Goal: Book appointment/travel/reservation

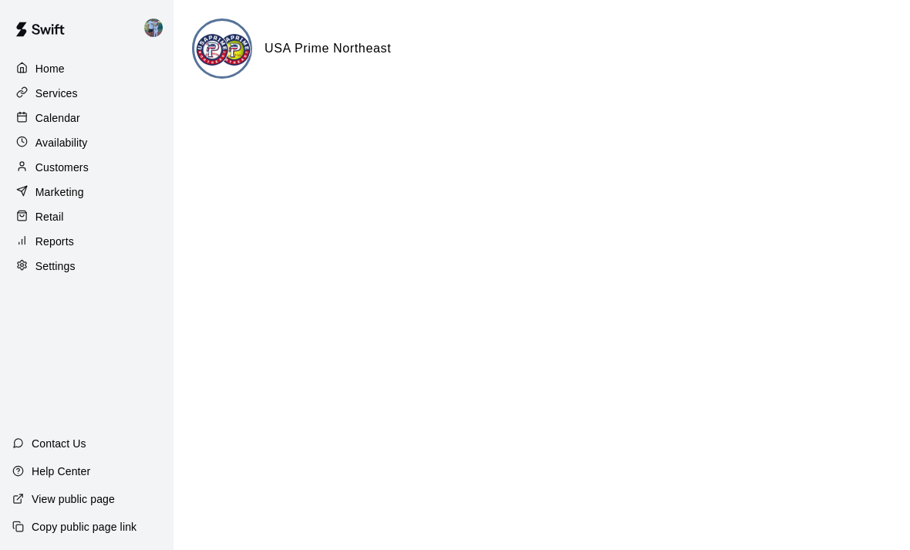
click at [66, 114] on p "Calendar" at bounding box center [57, 117] width 45 height 15
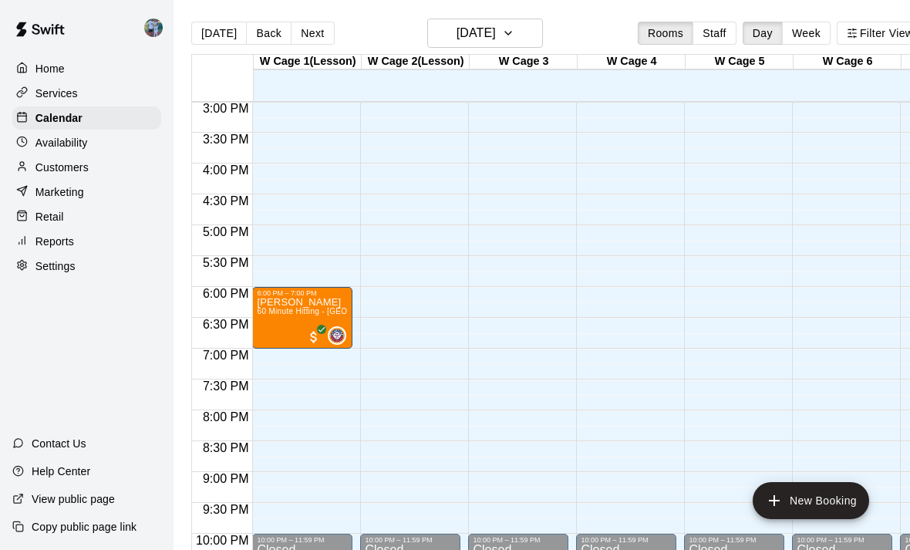
scroll to position [929, -1]
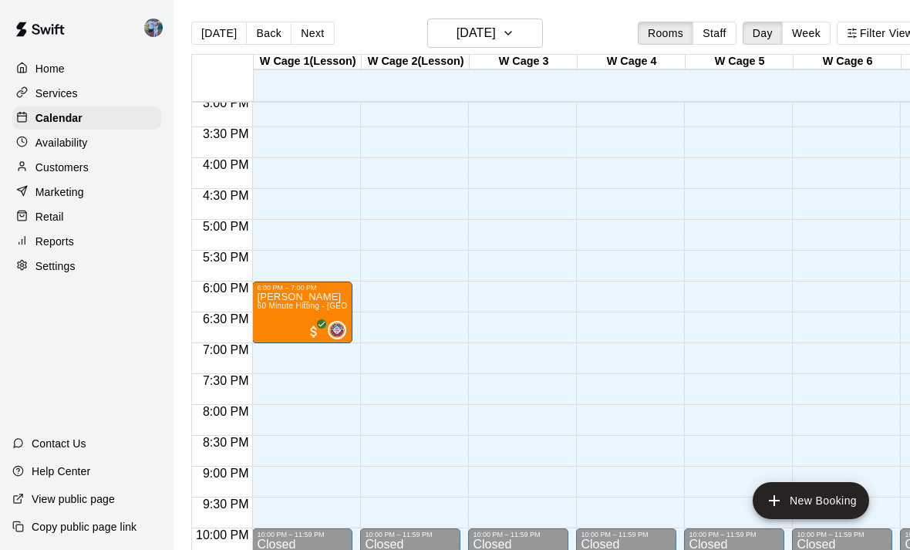
click at [817, 495] on button "New Booking" at bounding box center [811, 500] width 116 height 37
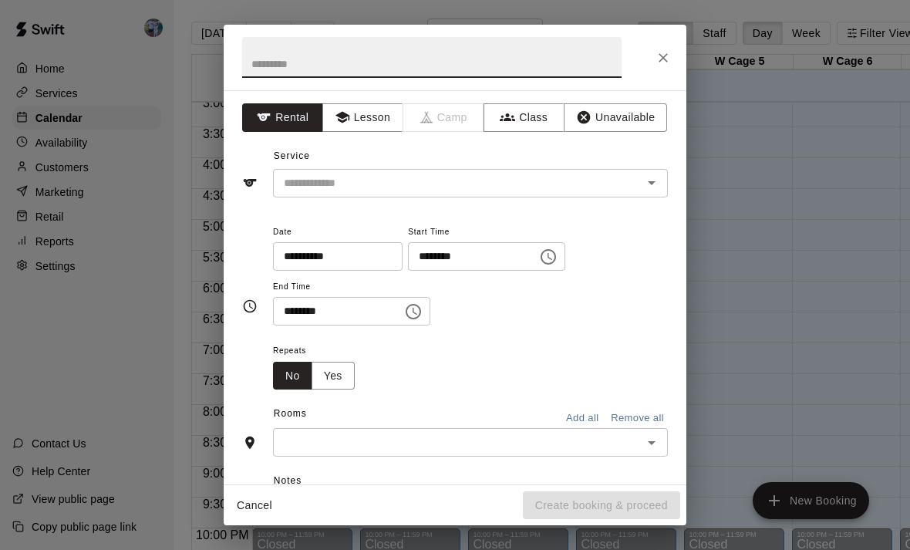
scroll to position [932, 0]
click at [369, 115] on button "Lesson" at bounding box center [362, 117] width 81 height 29
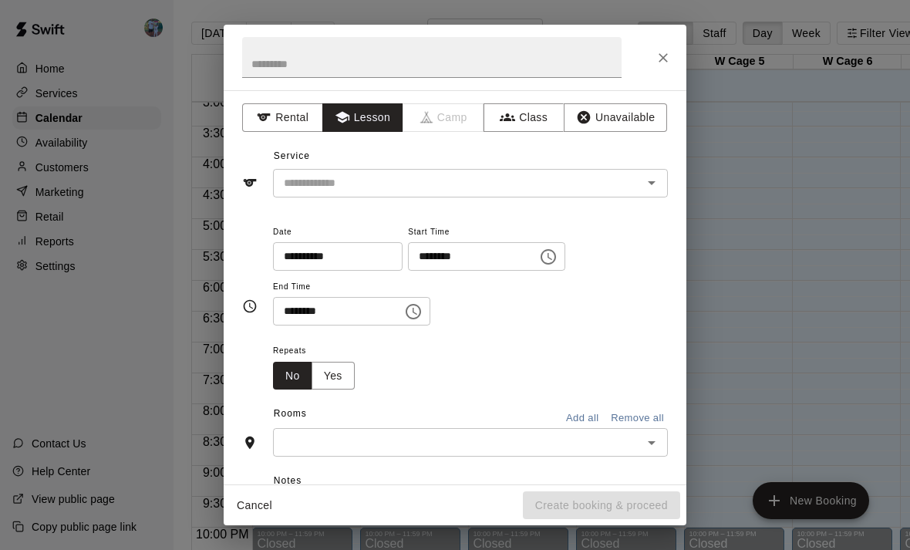
click at [472, 187] on input "text" at bounding box center [448, 183] width 340 height 19
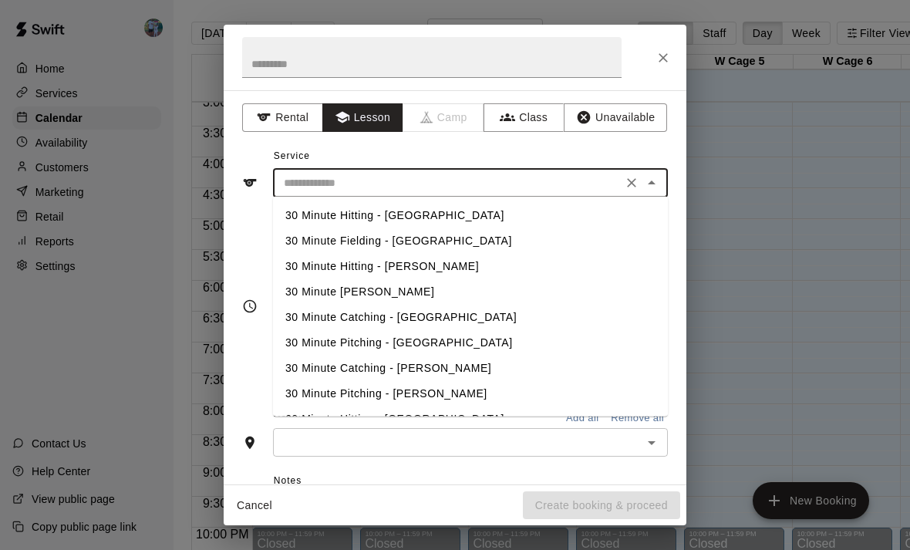
click at [456, 217] on li "30 Minute Hitting - [GEOGRAPHIC_DATA]" at bounding box center [470, 215] width 395 height 25
type input "**********"
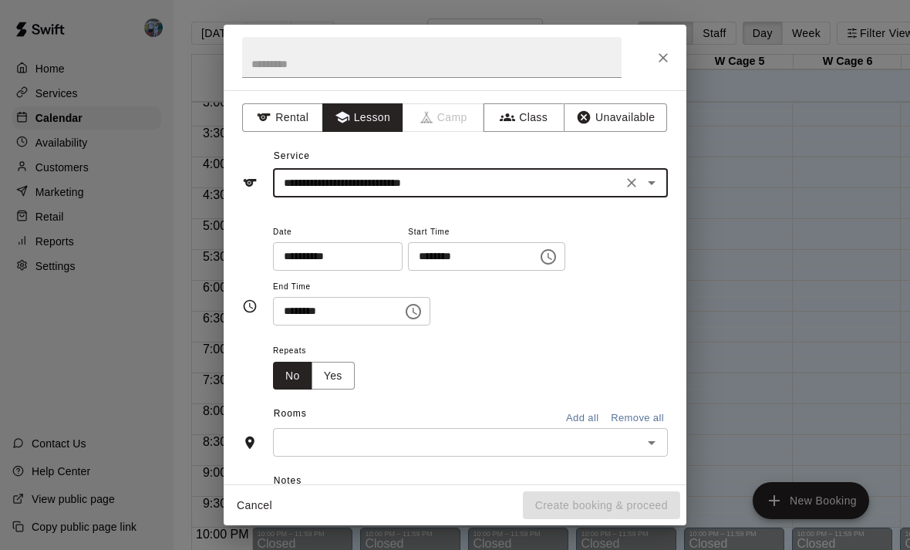
click at [481, 256] on input "********" at bounding box center [467, 256] width 119 height 29
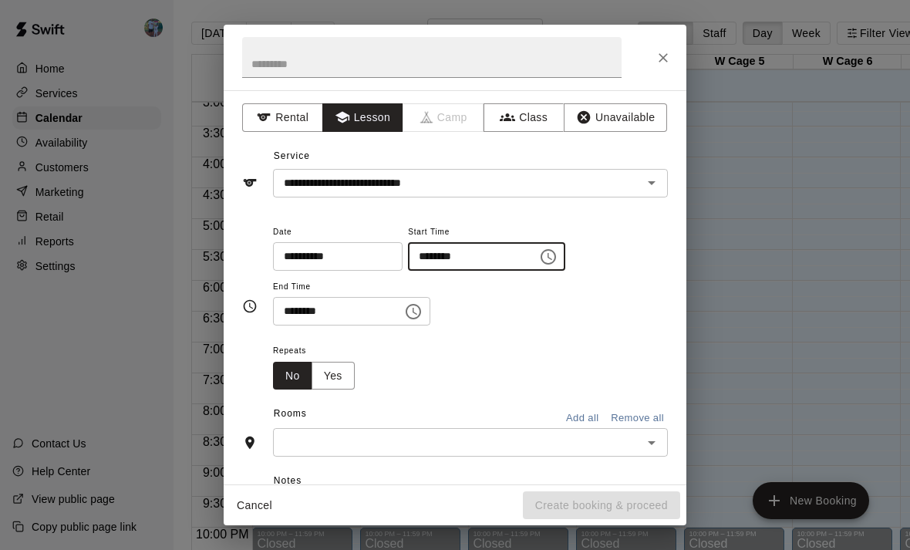
click at [539, 253] on icon "Choose time, selected time is 12:00 PM" at bounding box center [548, 257] width 19 height 19
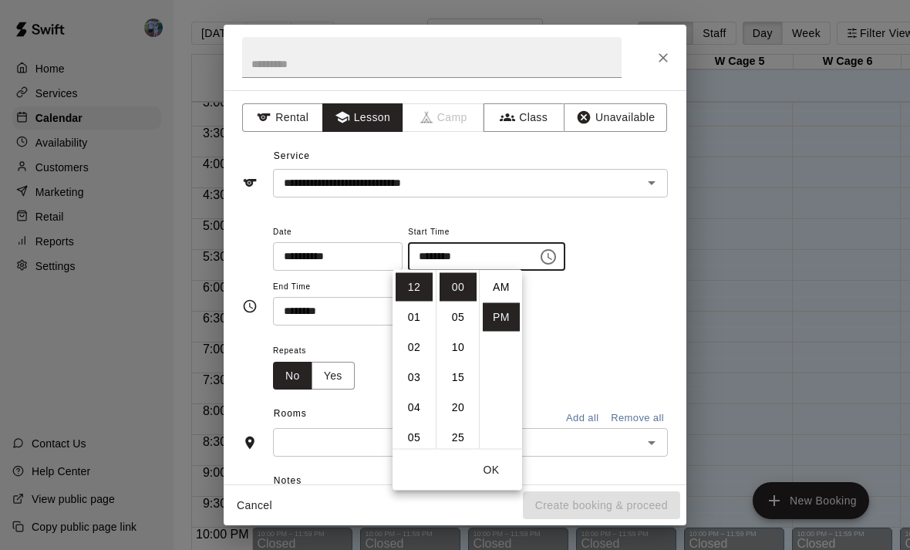
scroll to position [28, 0]
click at [418, 311] on li "04" at bounding box center [414, 312] width 37 height 29
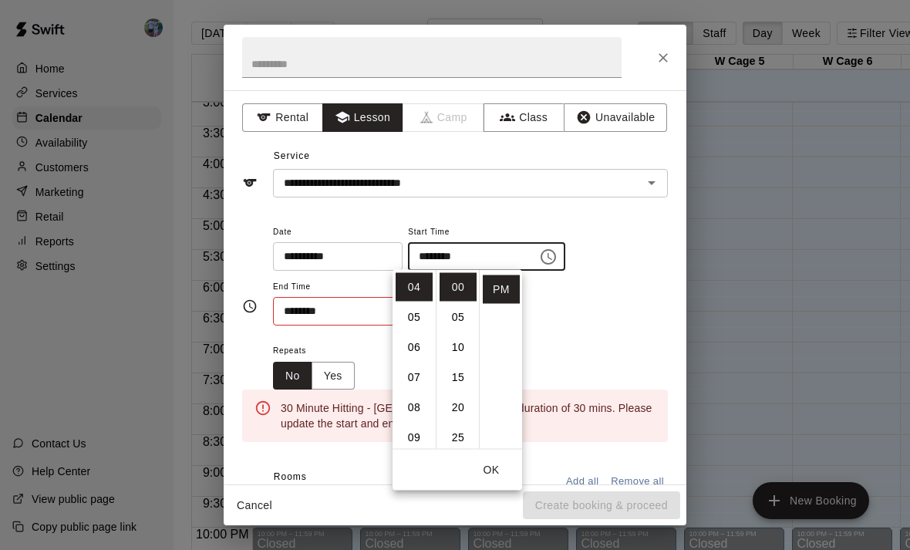
scroll to position [92, 0]
click at [463, 379] on li "30" at bounding box center [458, 376] width 37 height 29
type input "********"
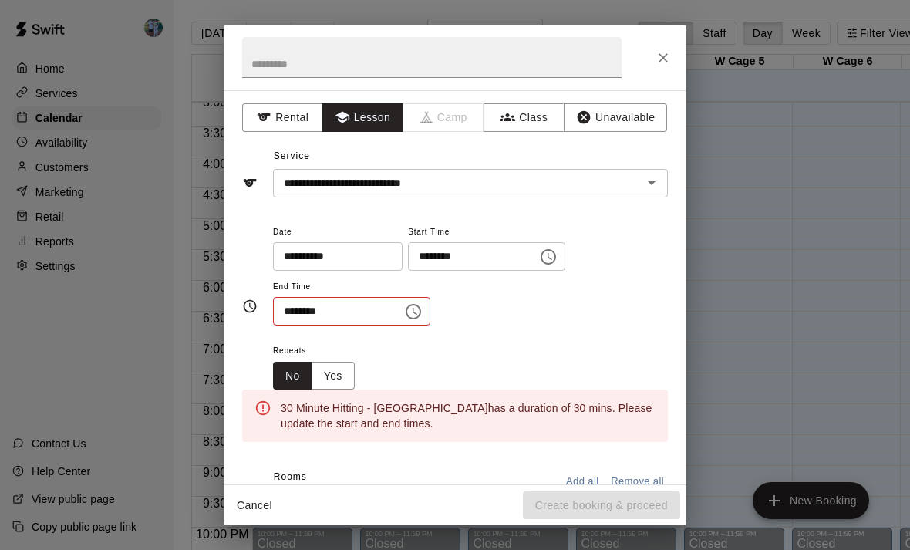
click at [607, 280] on div "**********" at bounding box center [470, 274] width 395 height 104
click at [404, 316] on icon "Choose time, selected time is 12:30 PM" at bounding box center [413, 311] width 19 height 19
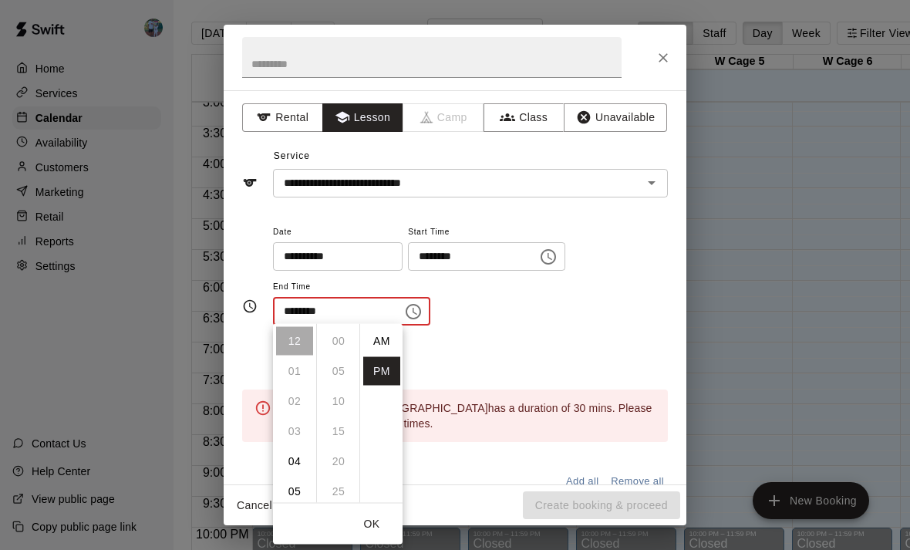
scroll to position [28, 0]
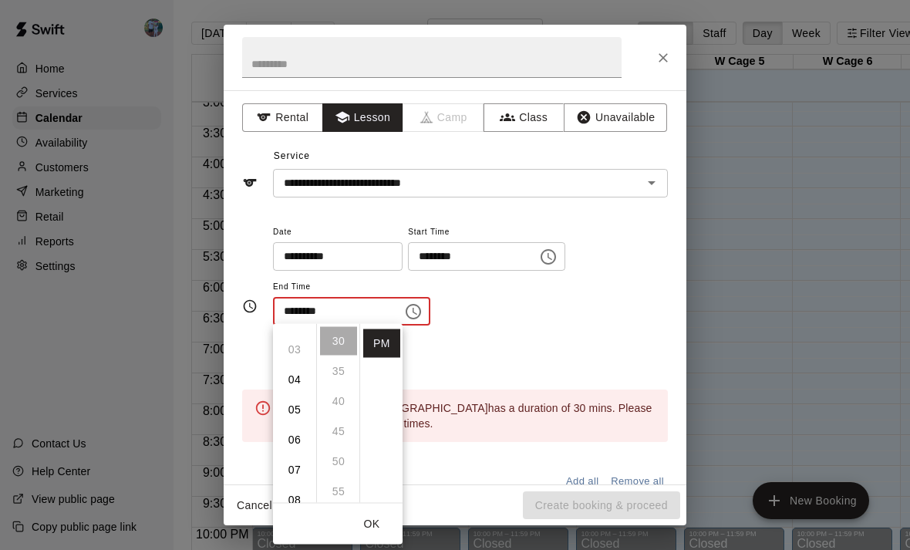
click at [303, 403] on li "05" at bounding box center [294, 410] width 37 height 29
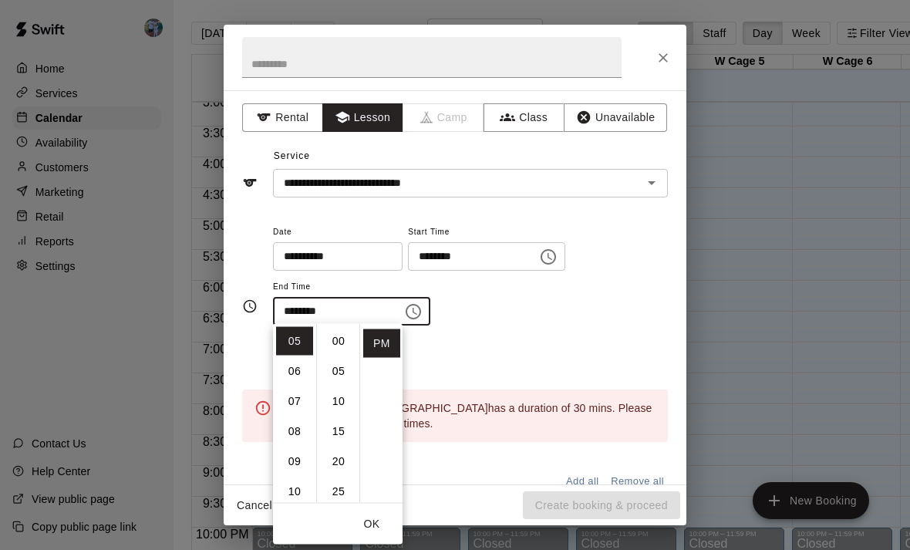
scroll to position [0, 0]
click at [342, 335] on li "00" at bounding box center [338, 341] width 37 height 29
type input "********"
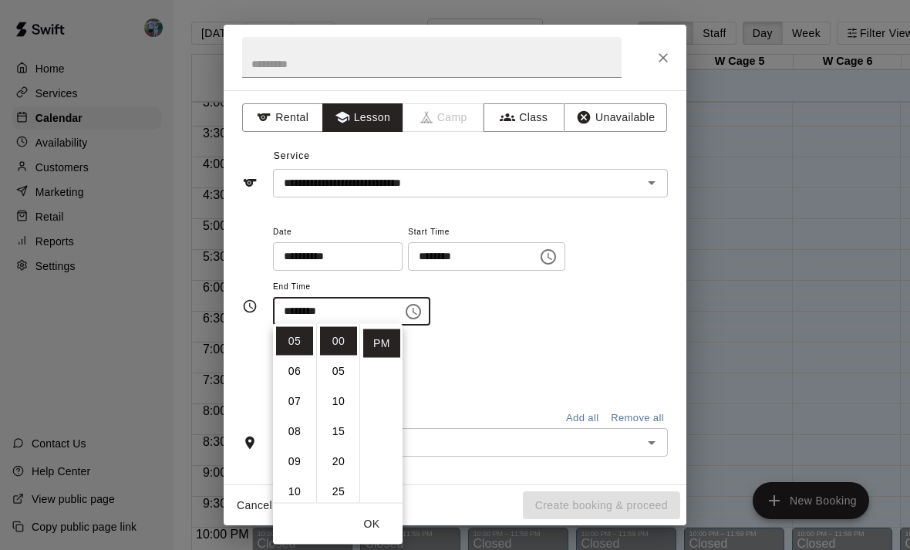
click at [388, 523] on button "OK" at bounding box center [371, 524] width 49 height 29
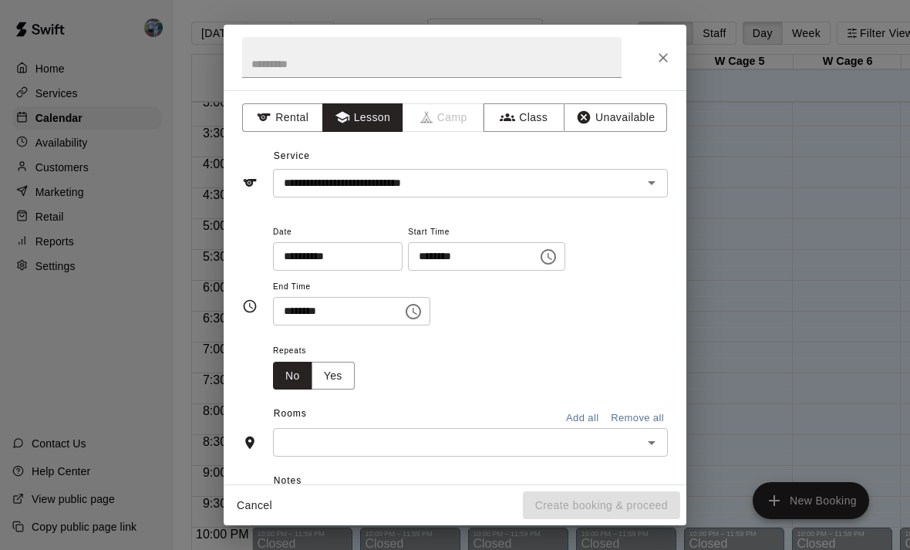
click at [460, 434] on input "text" at bounding box center [458, 442] width 360 height 19
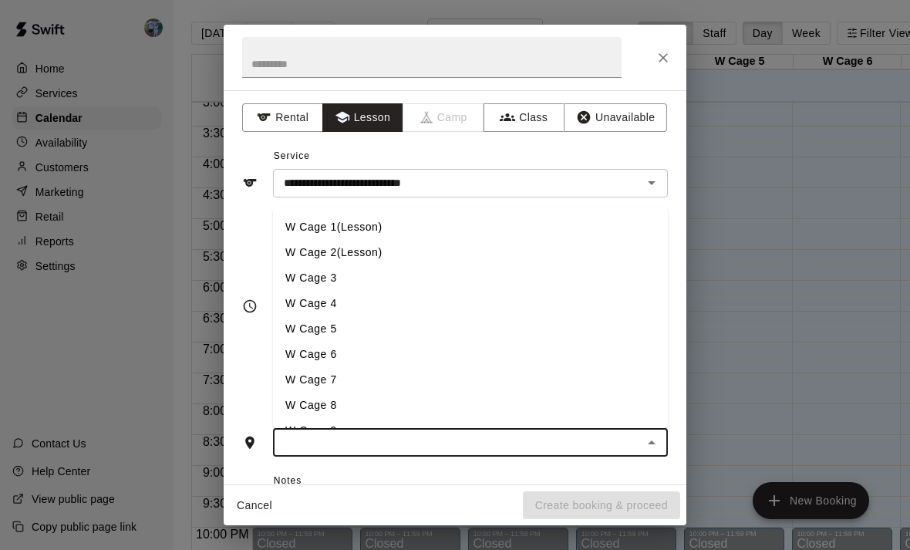
click at [410, 214] on li "W Cage 1(Lesson)" at bounding box center [470, 226] width 395 height 25
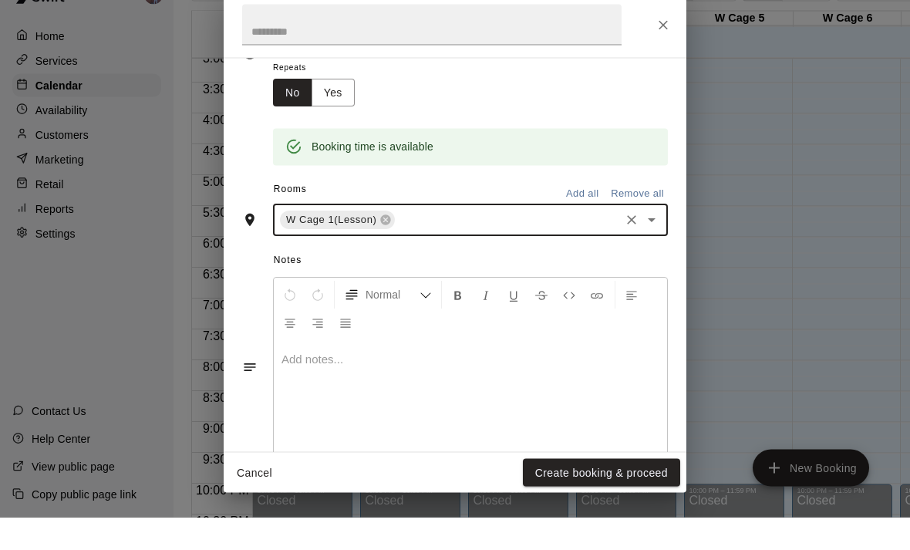
scroll to position [249, 0]
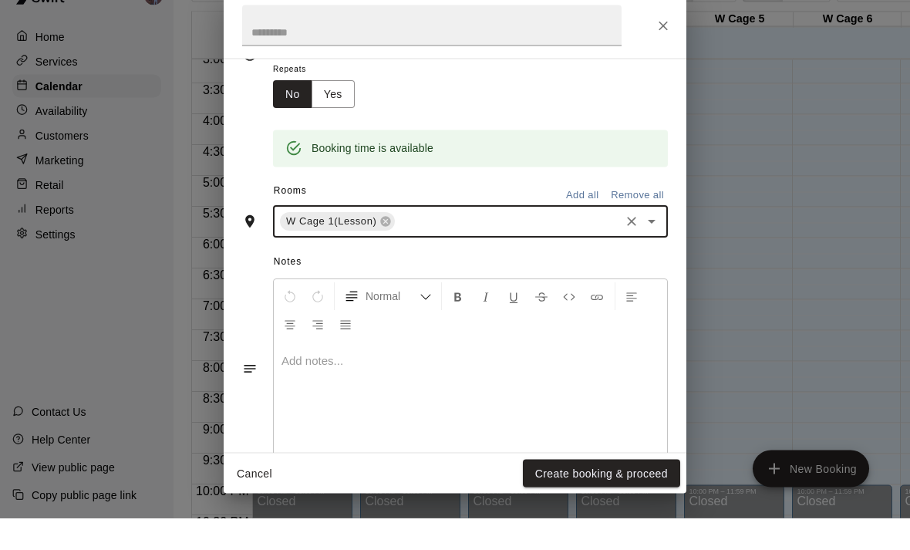
click at [629, 504] on button "Create booking & proceed" at bounding box center [601, 505] width 157 height 29
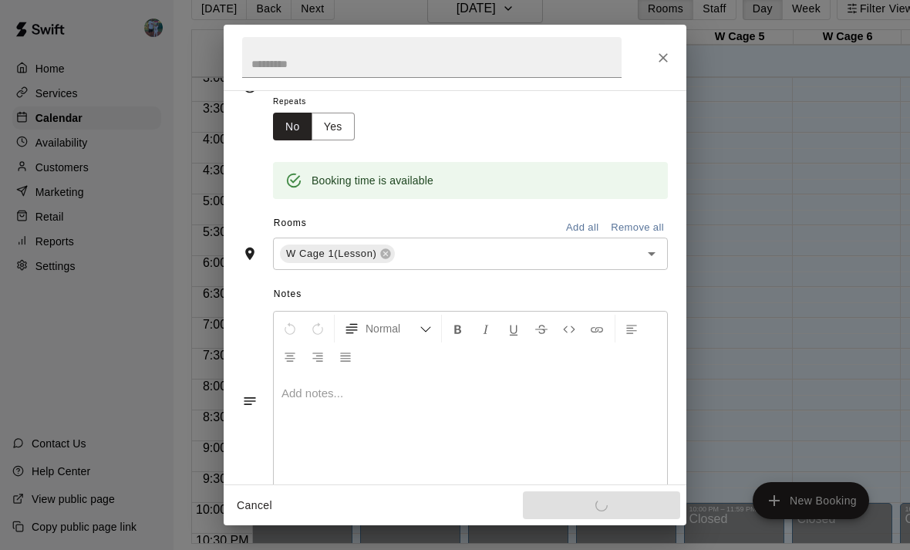
scroll to position [231, 0]
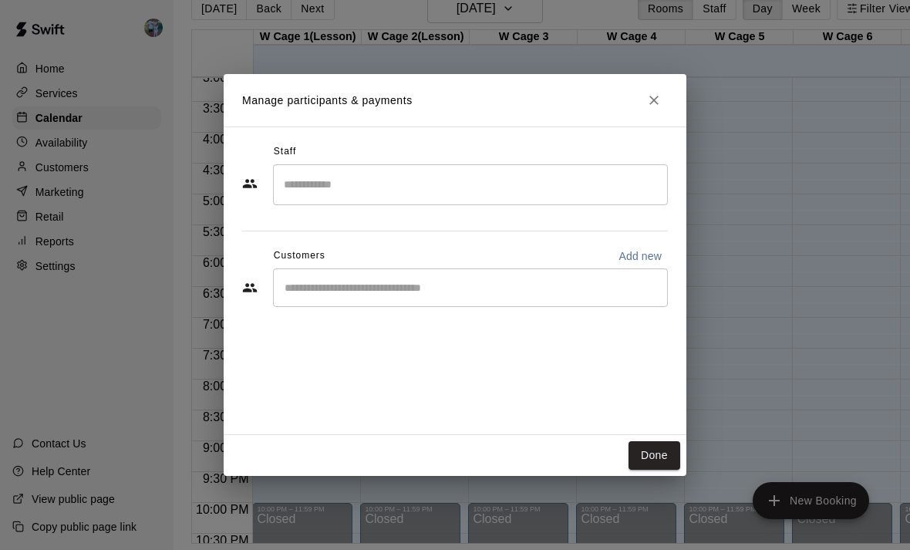
click at [527, 197] on input "Search staff" at bounding box center [470, 184] width 381 height 27
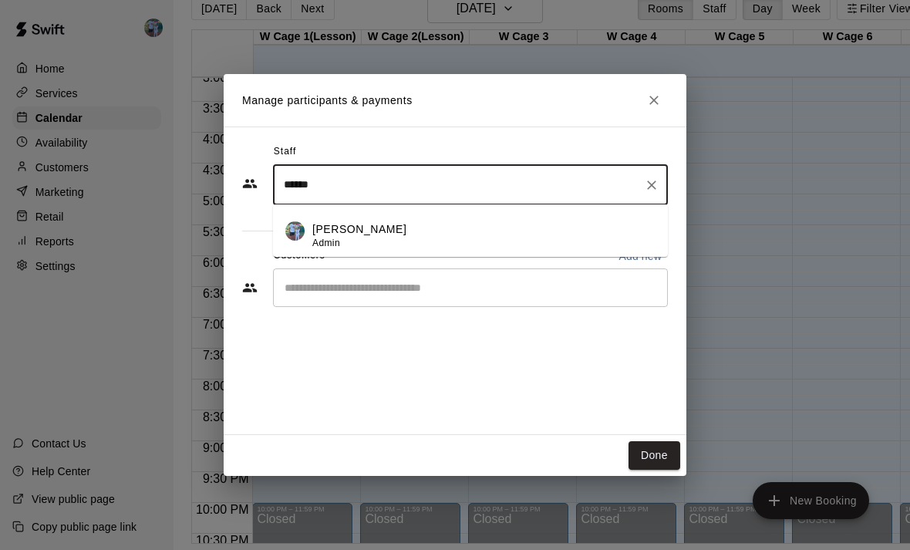
click at [466, 246] on div "[PERSON_NAME] Admin" at bounding box center [483, 236] width 343 height 30
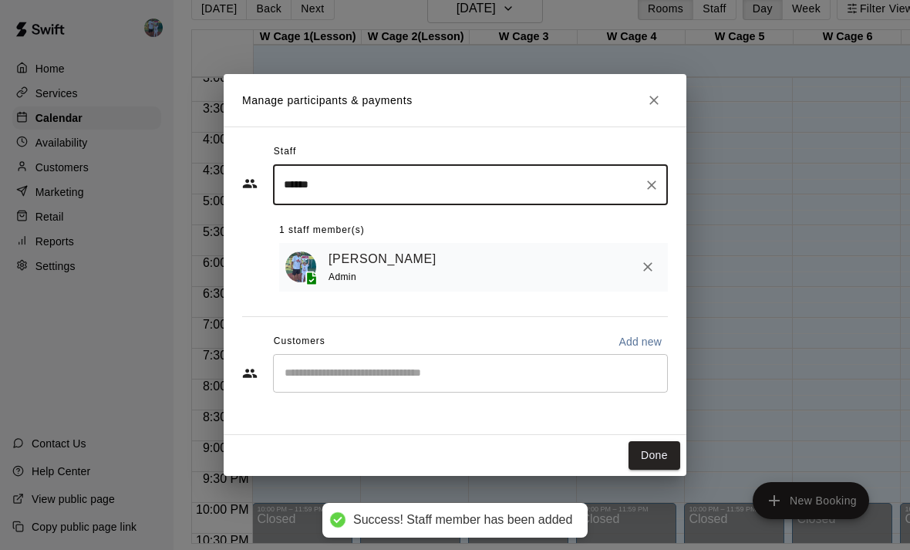
type input "******"
click at [504, 381] on input "Start typing to search customers..." at bounding box center [470, 373] width 381 height 15
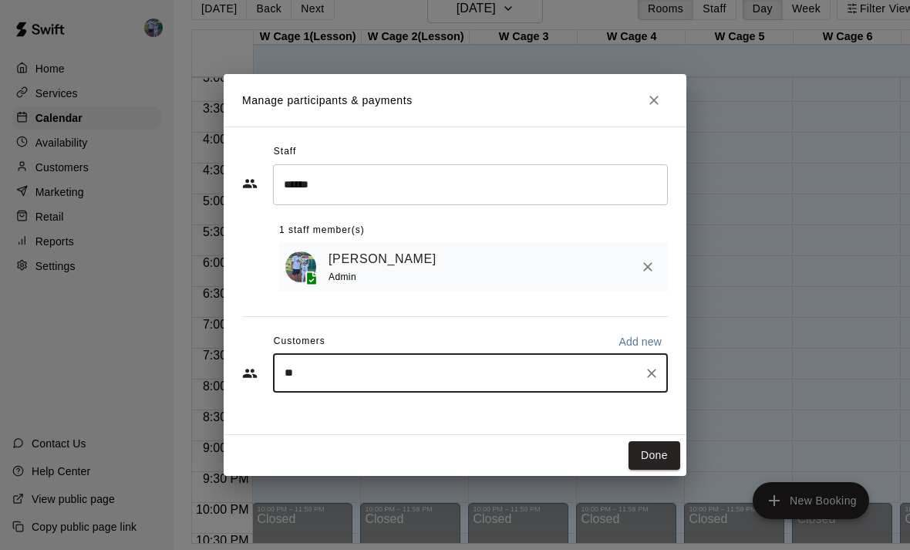
type input "*"
type input "*******"
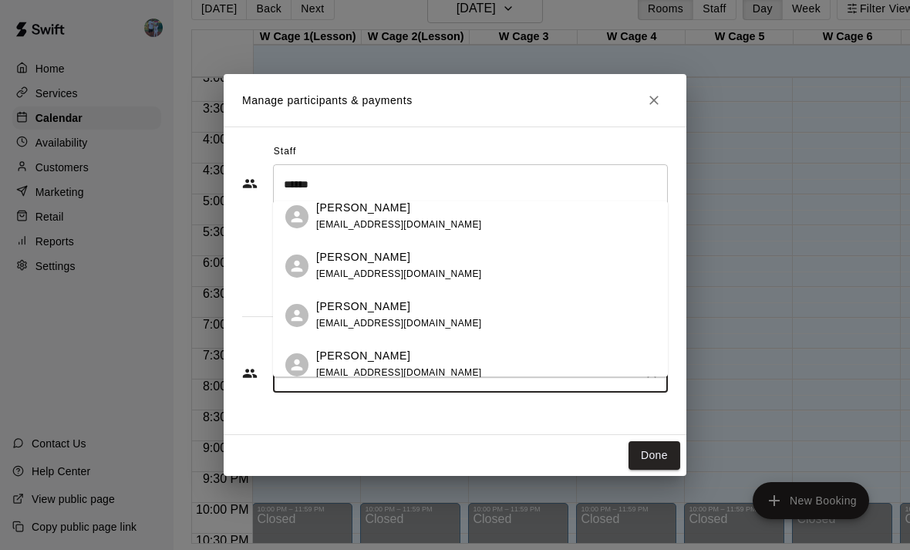
scroll to position [299, 0]
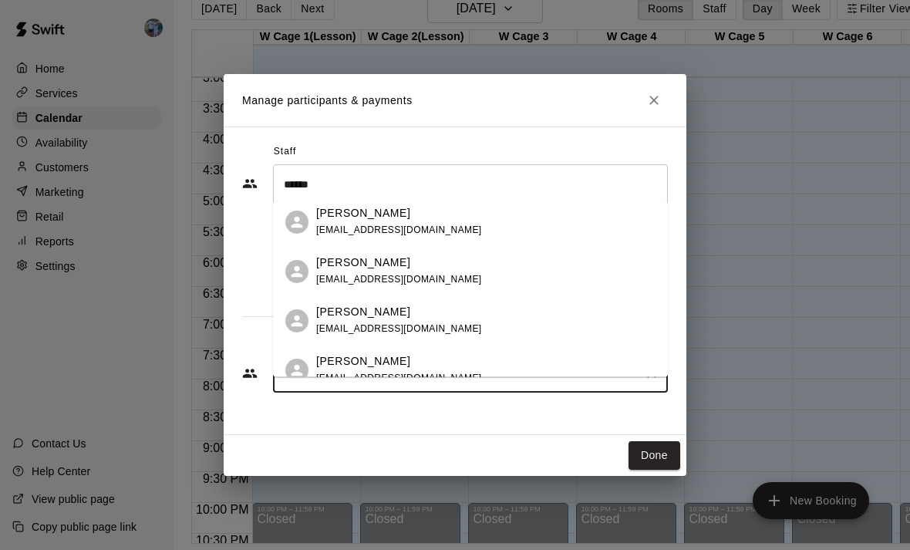
click at [499, 209] on div "[PERSON_NAME] [EMAIL_ADDRESS][DOMAIN_NAME]" at bounding box center [485, 222] width 339 height 33
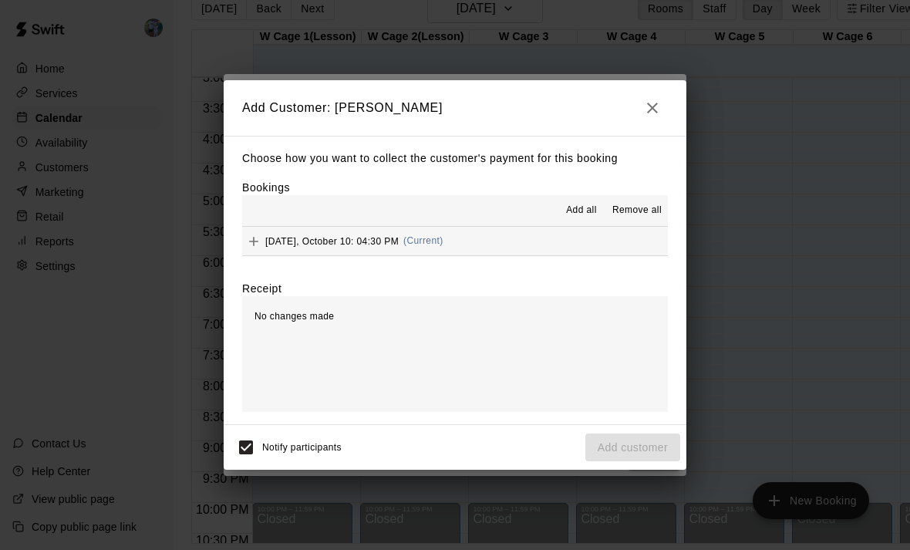
click at [460, 255] on button "[DATE], October 10: 04:30 PM (Current)" at bounding box center [455, 241] width 426 height 29
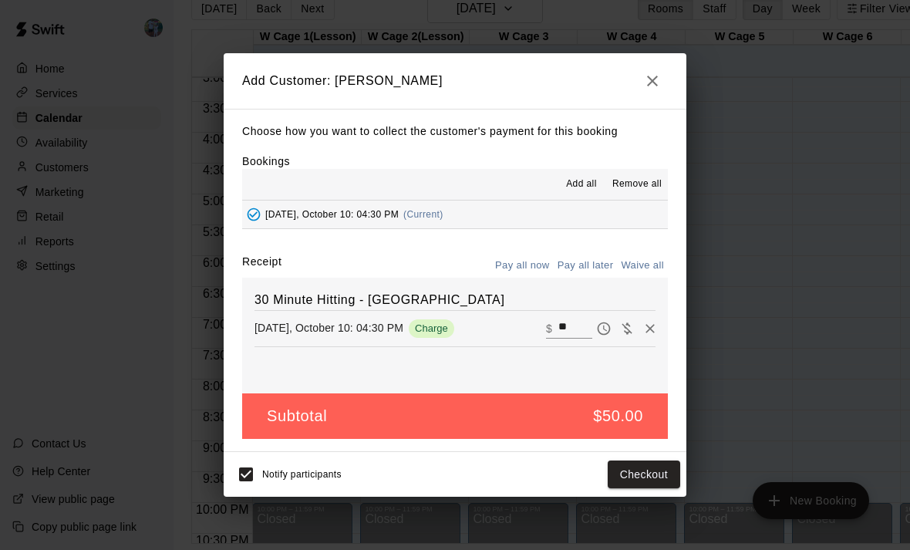
click at [636, 489] on button "Checkout" at bounding box center [644, 474] width 72 height 29
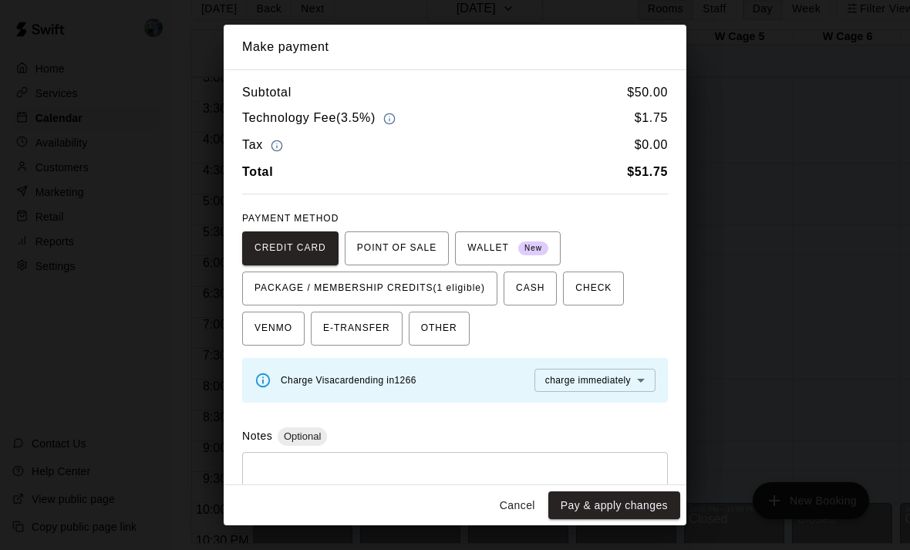
click at [470, 299] on button "PACKAGE / MEMBERSHIP CREDITS (1 eligible)" at bounding box center [369, 288] width 255 height 34
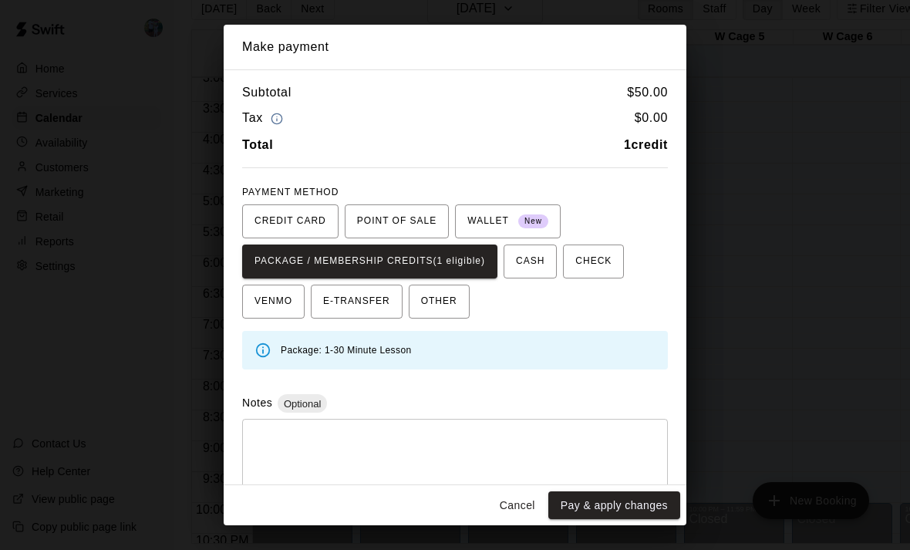
click at [621, 520] on button "Pay & apply changes" at bounding box center [614, 505] width 132 height 29
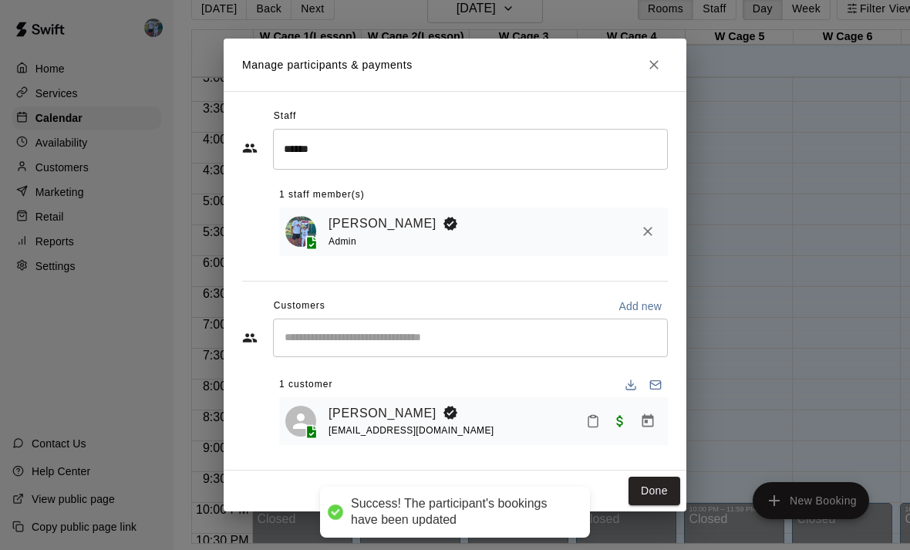
click at [663, 505] on button "Done" at bounding box center [655, 491] width 52 height 29
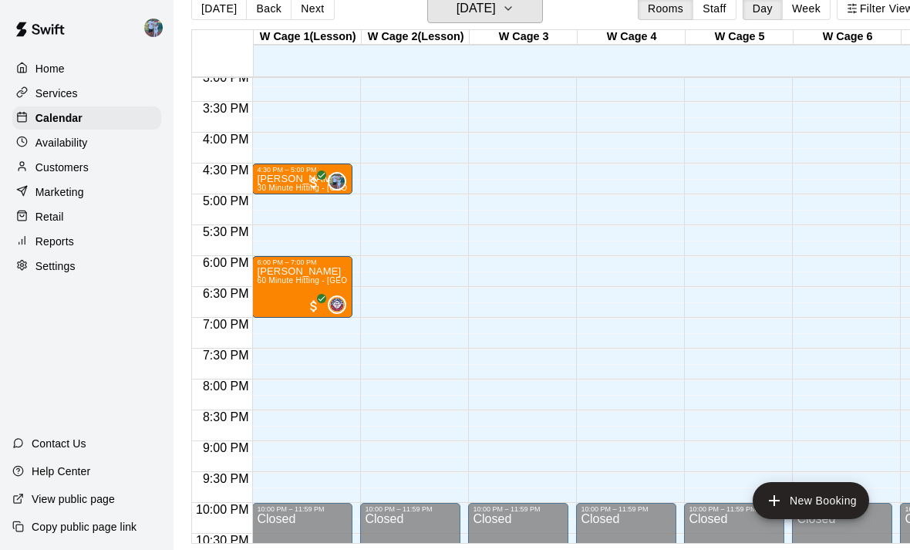
click at [501, 22] on button "[DATE]" at bounding box center [485, 8] width 116 height 29
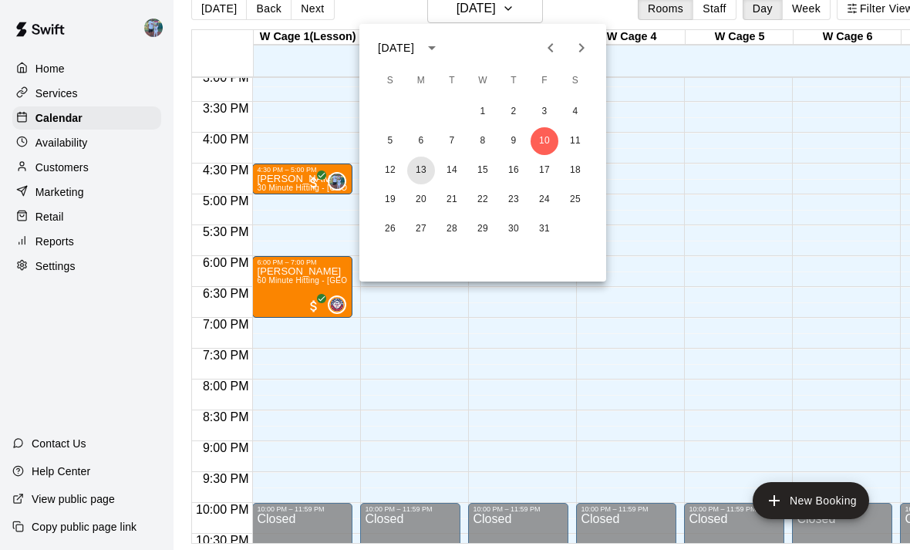
click at [425, 169] on button "13" at bounding box center [421, 171] width 28 height 28
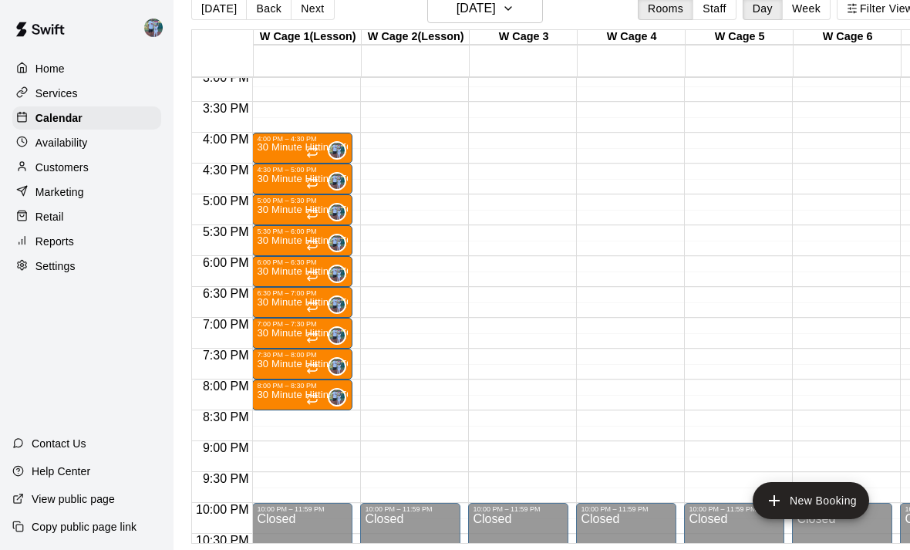
click at [277, 147] on p "30 Minute Hitting - [GEOGRAPHIC_DATA]" at bounding box center [302, 147] width 91 height 0
click at [285, 195] on button "edit" at bounding box center [273, 202] width 31 height 30
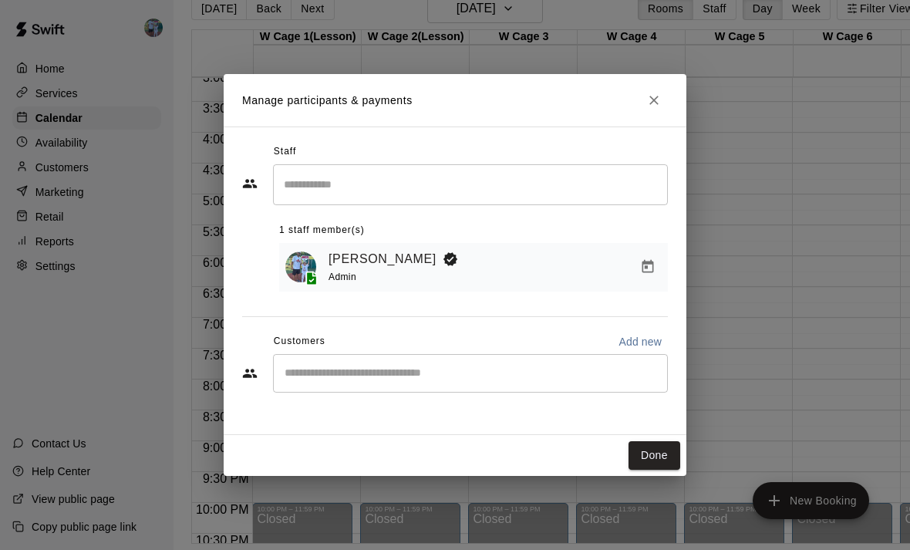
click at [463, 381] on input "Start typing to search customers..." at bounding box center [470, 373] width 381 height 15
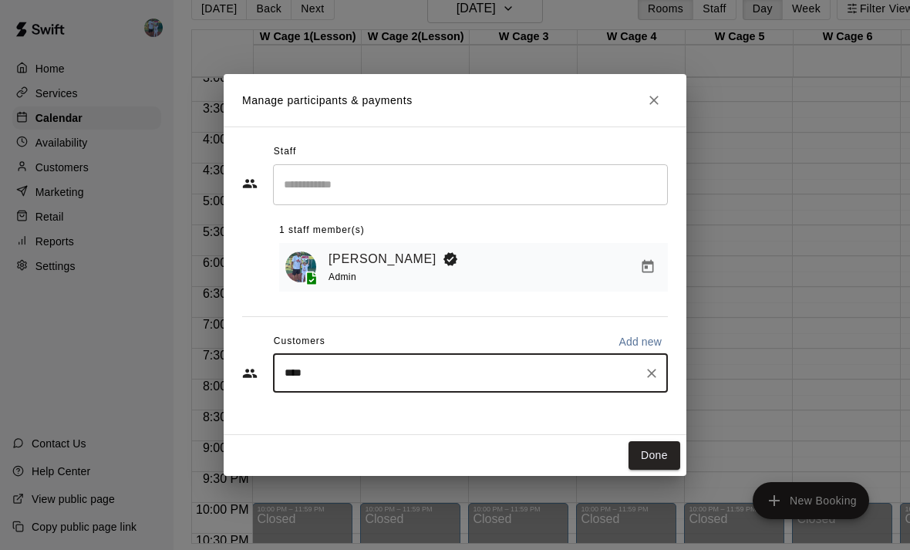
type input "*****"
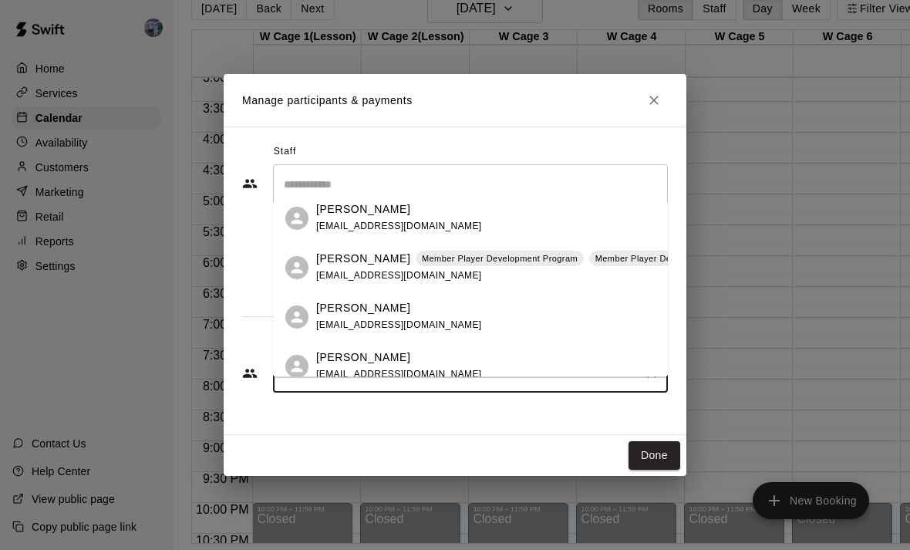
scroll to position [598, 0]
click at [510, 304] on div "[PERSON_NAME] [EMAIL_ADDRESS][DOMAIN_NAME]" at bounding box center [485, 318] width 339 height 33
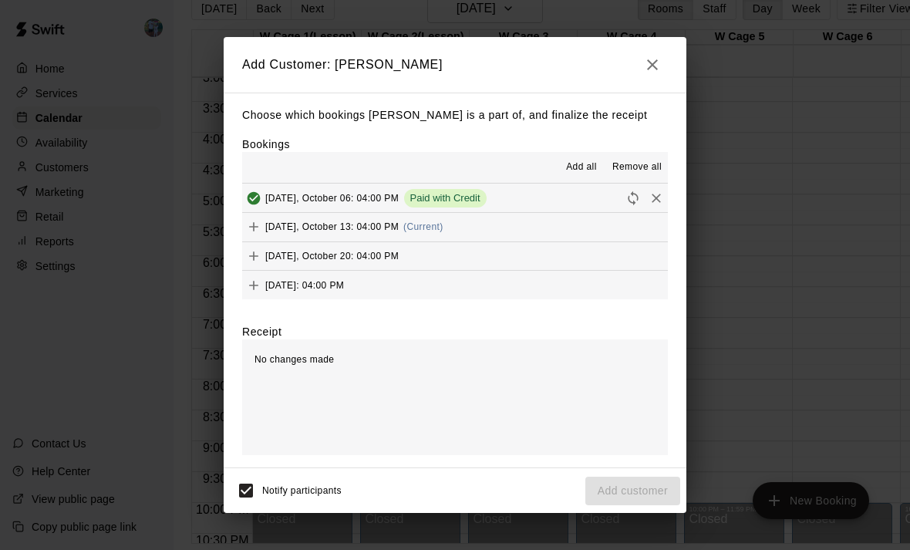
click at [519, 241] on button "[DATE], October 13: 04:00 PM (Current)" at bounding box center [455, 227] width 426 height 29
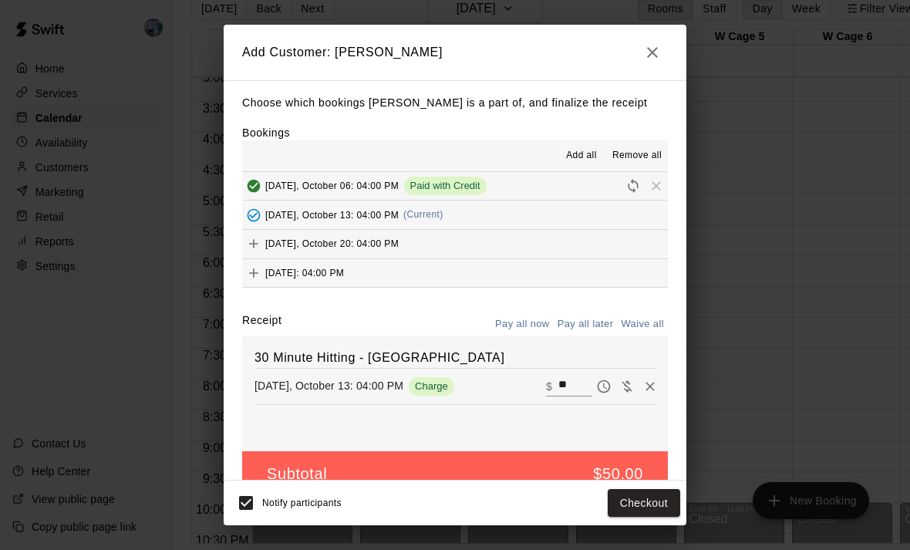
click at [650, 517] on button "Checkout" at bounding box center [644, 503] width 72 height 29
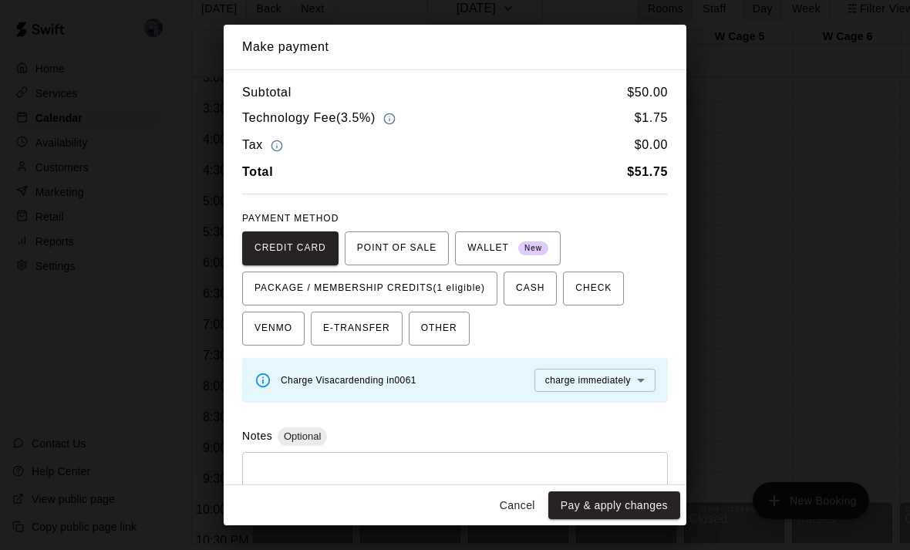
click at [472, 295] on span "PACKAGE / MEMBERSHIP CREDITS (1 eligible)" at bounding box center [370, 288] width 231 height 25
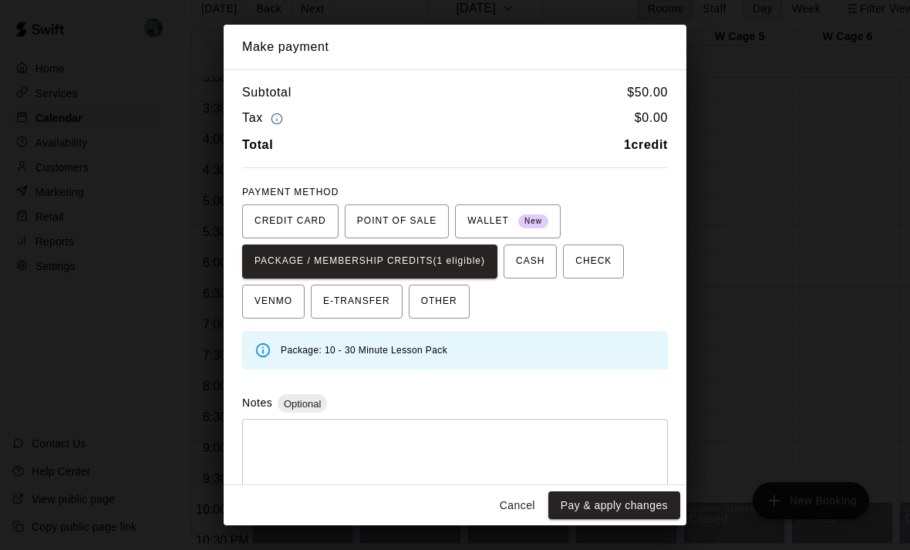
click at [629, 520] on button "Pay & apply changes" at bounding box center [614, 505] width 132 height 29
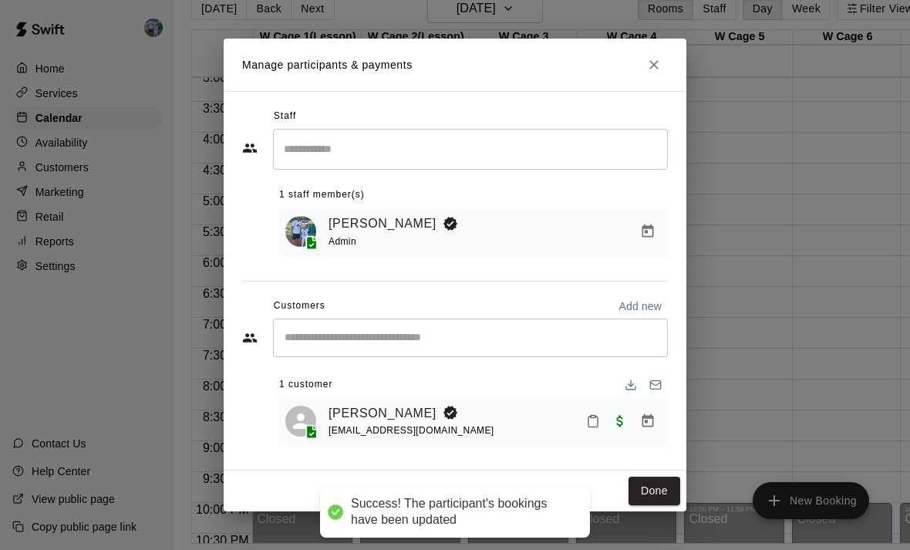
click at [666, 505] on button "Done" at bounding box center [655, 491] width 52 height 29
